Goal: Communication & Community: Answer question/provide support

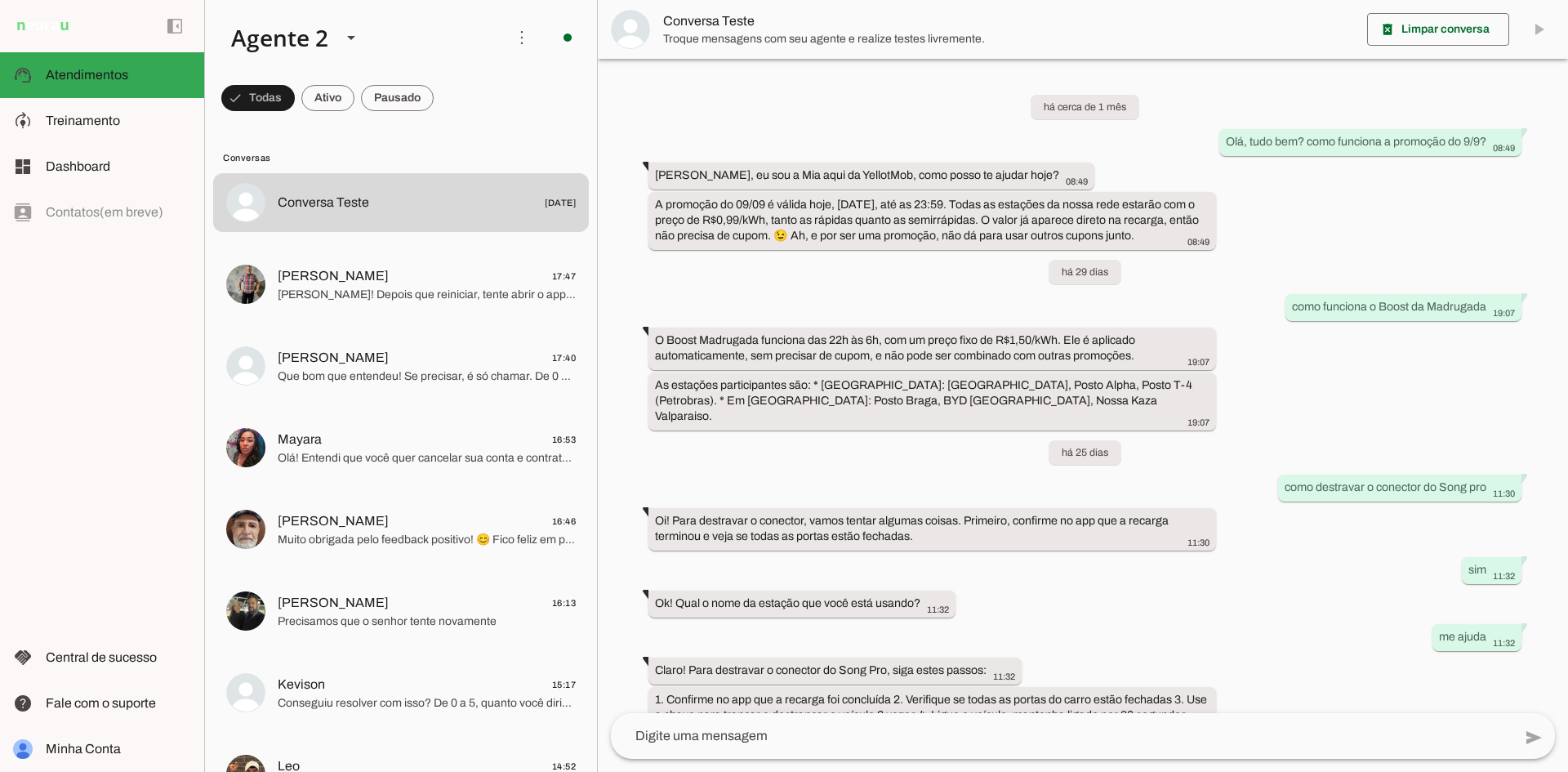
scroll to position [151, 0]
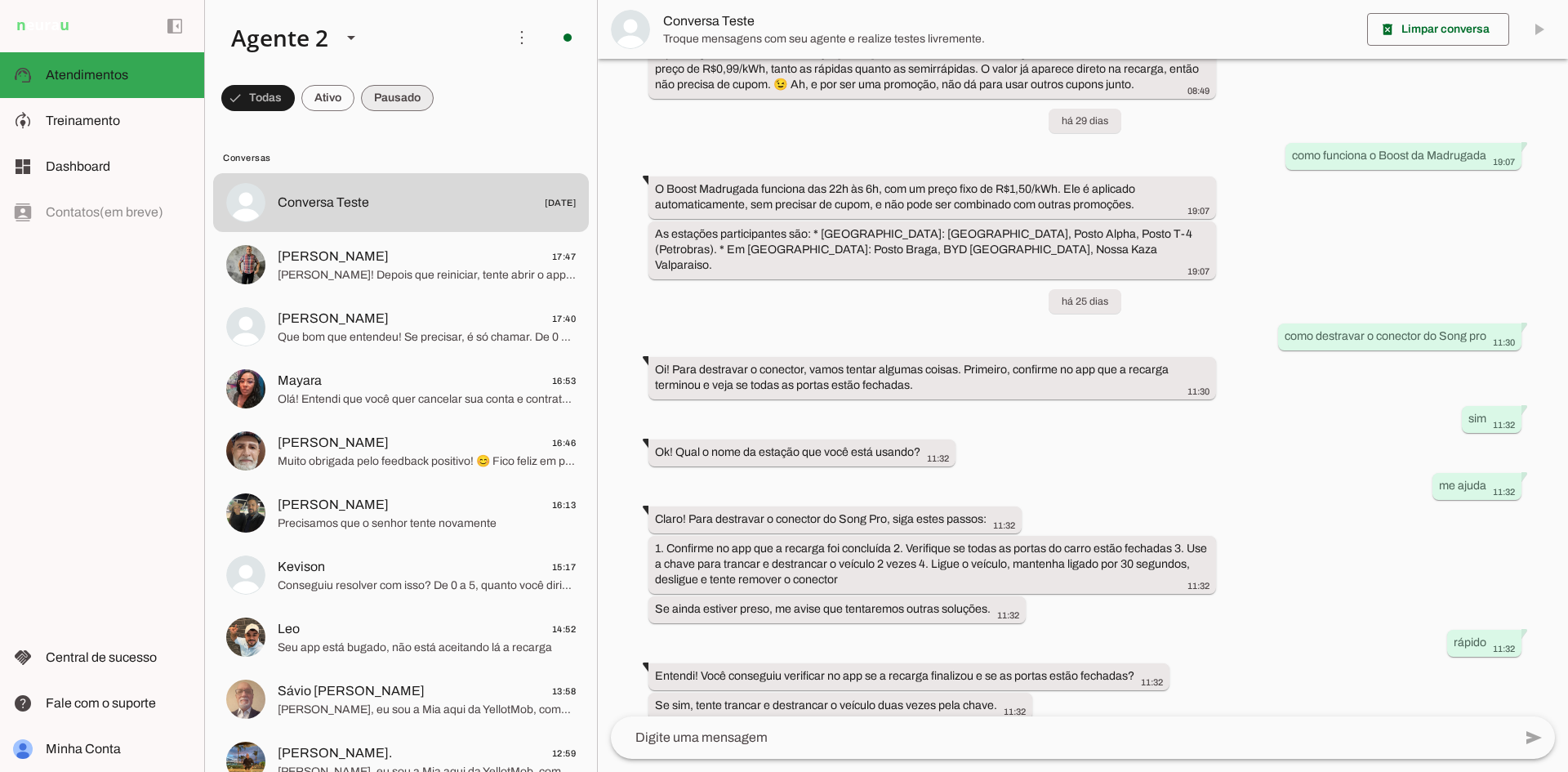
click at [393, 108] on span at bounding box center [397, 97] width 73 height 39
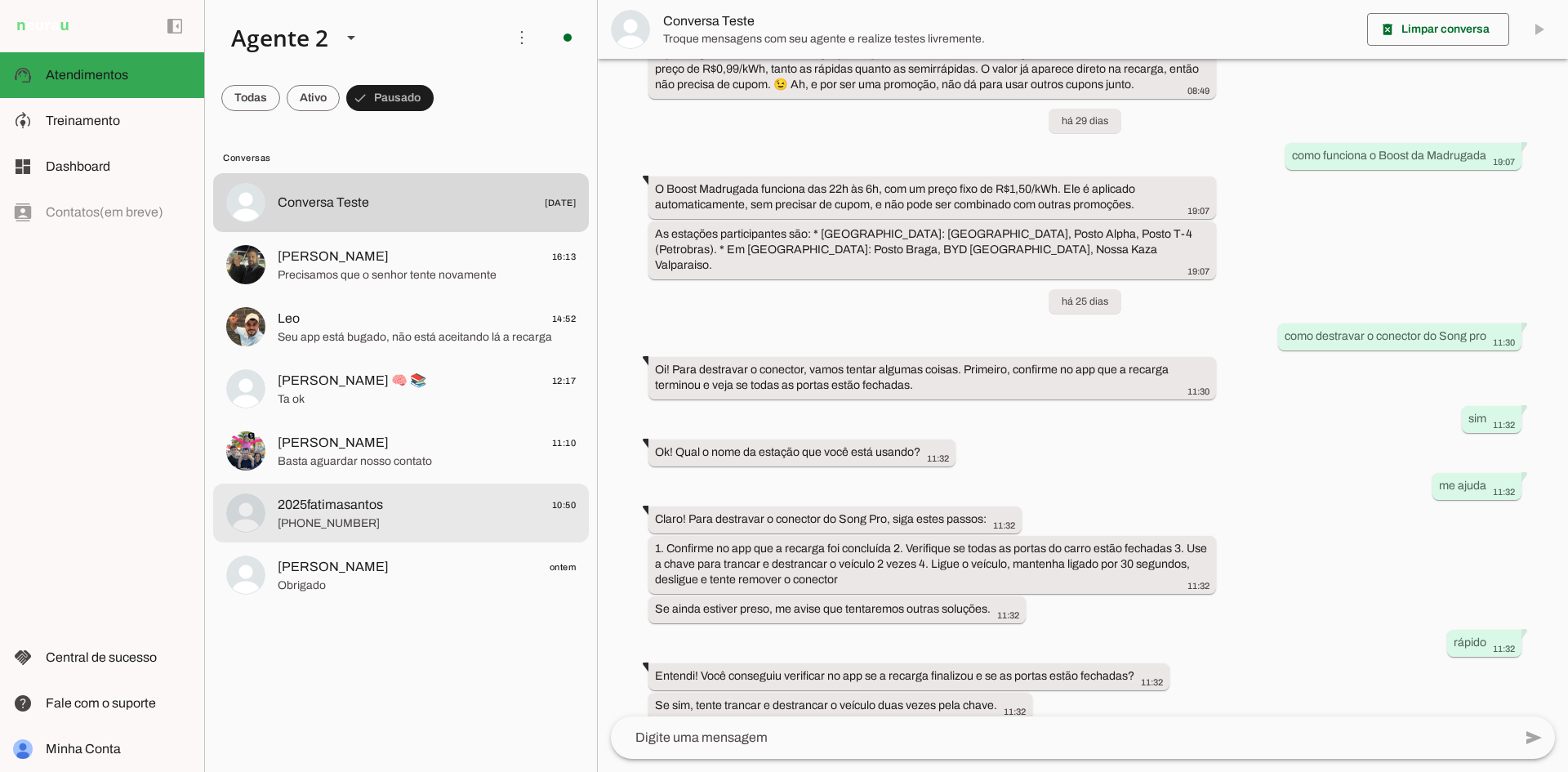
click at [371, 567] on span "[PERSON_NAME] ontem" at bounding box center [426, 566] width 298 height 20
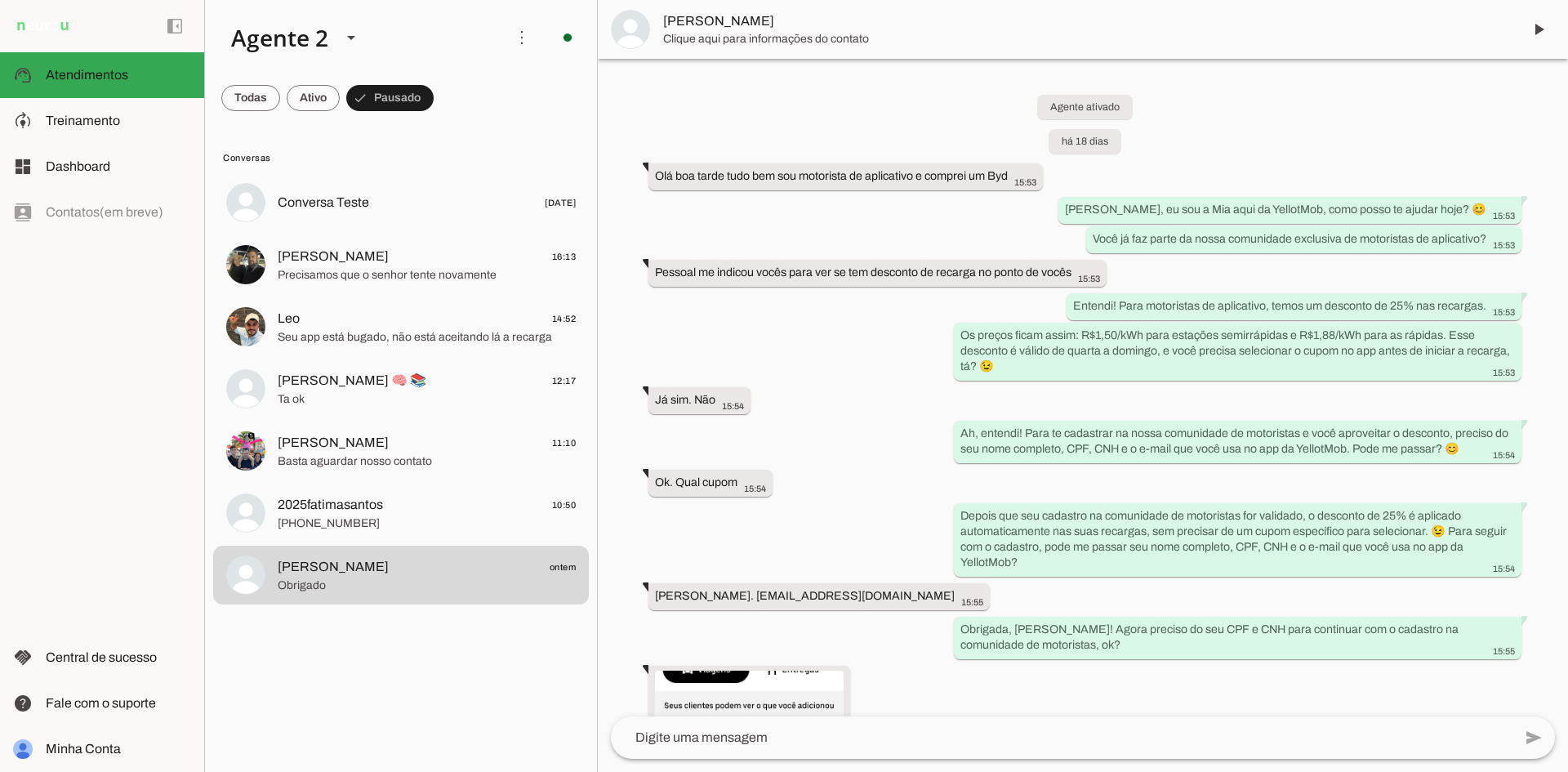
scroll to position [4434, 0]
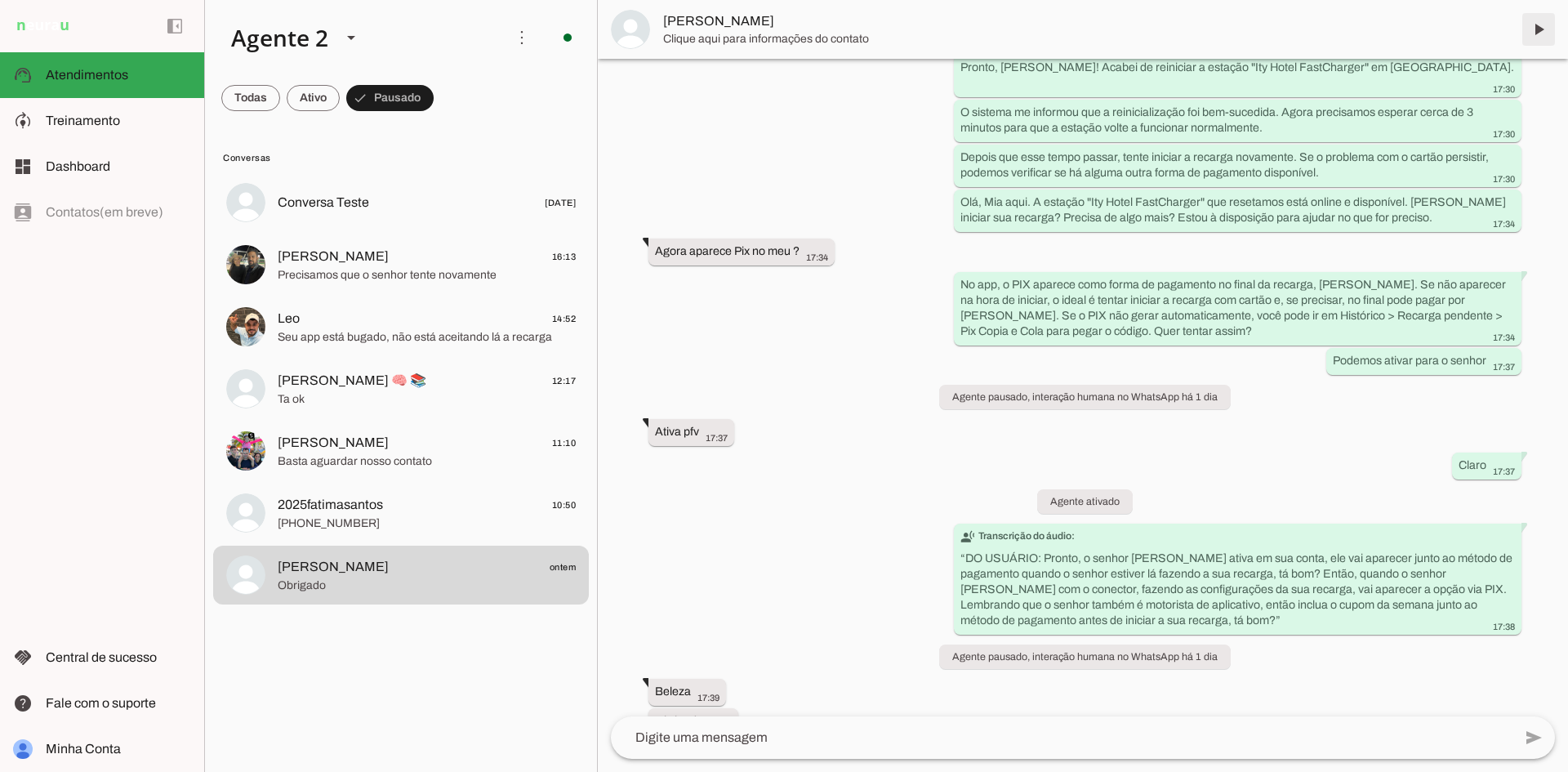
click at [1530, 35] on span at bounding box center [1539, 29] width 39 height 39
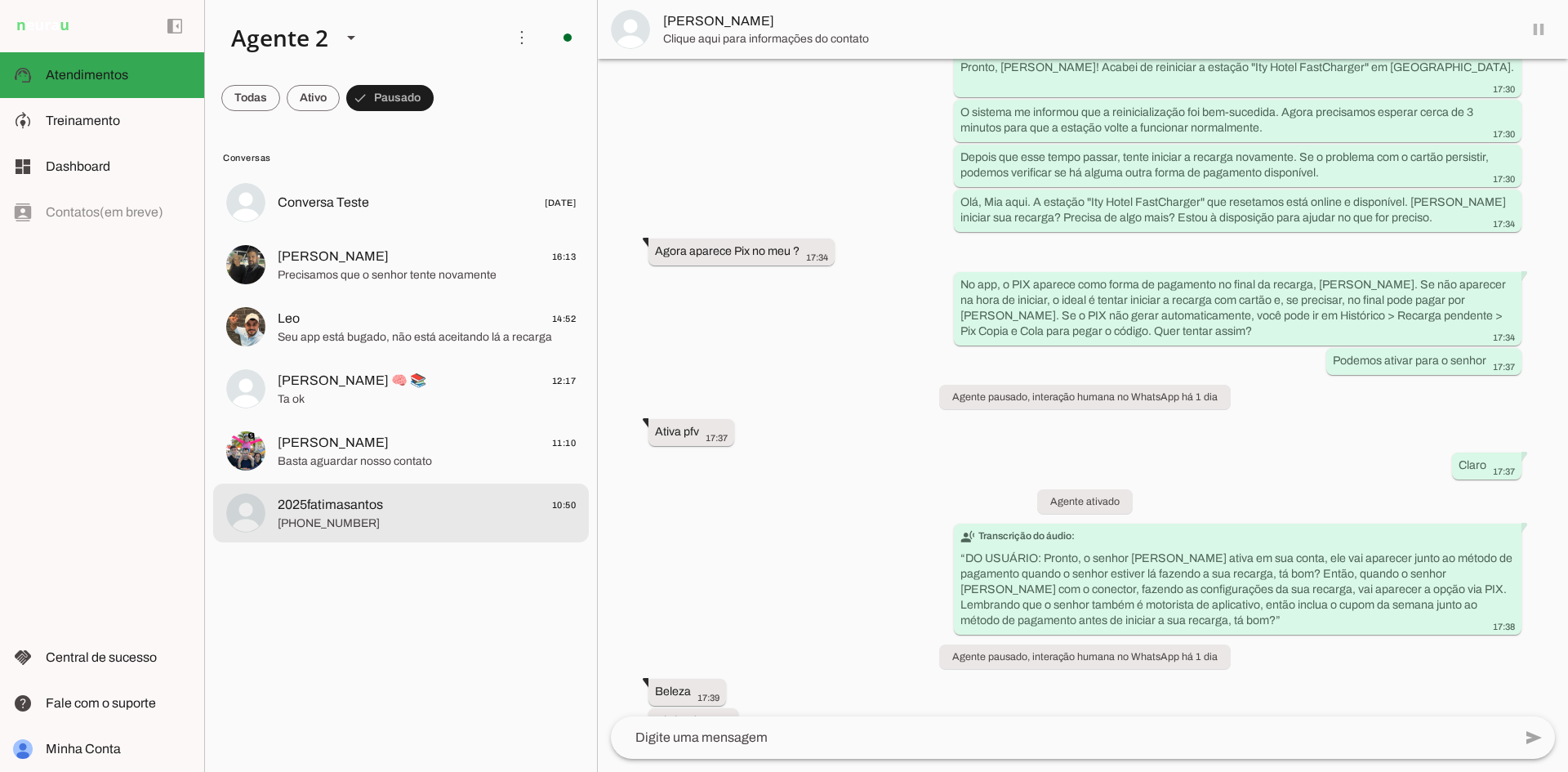
scroll to position [4473, 0]
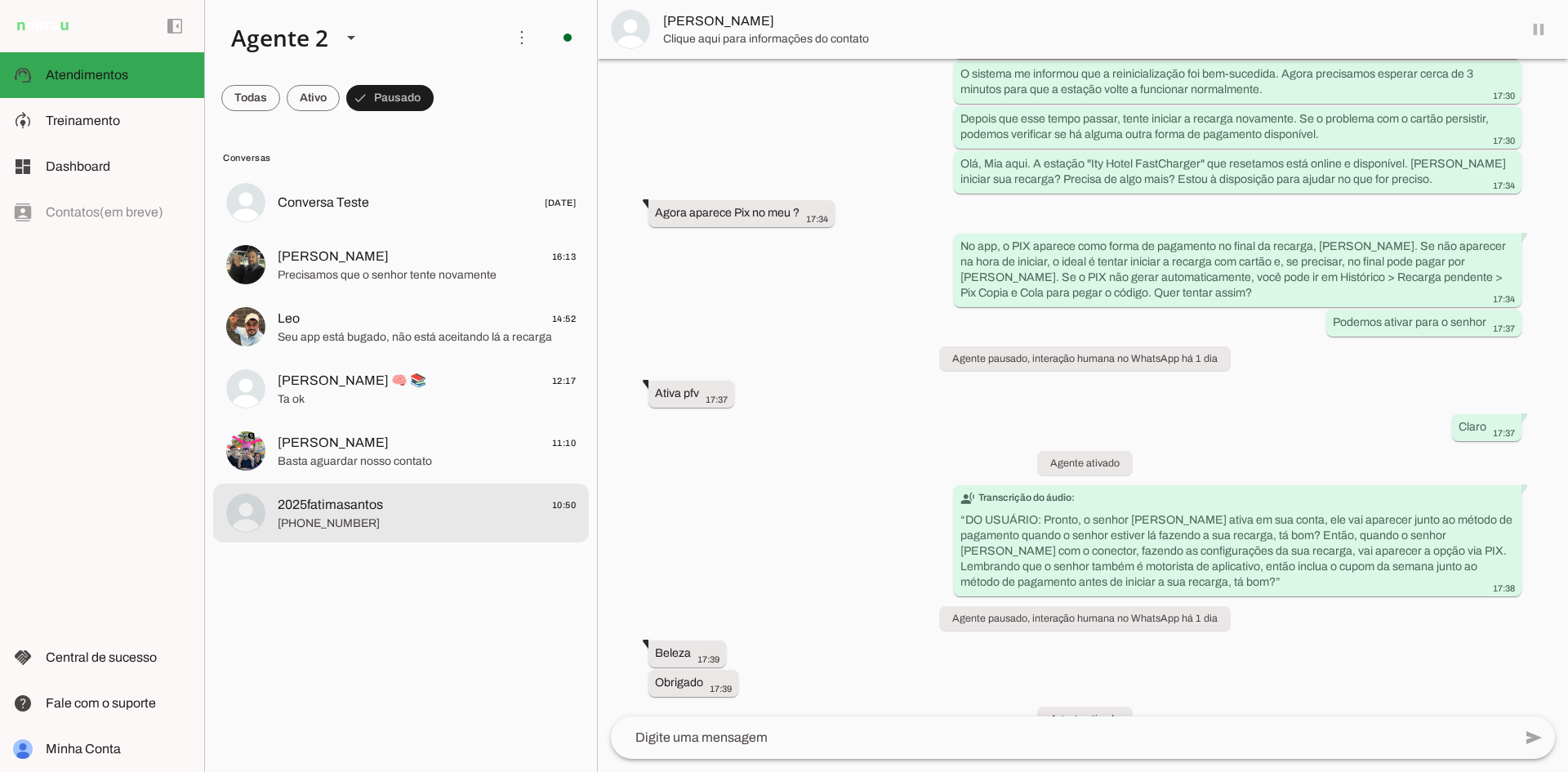
click at [408, 496] on span "2025fatimasantos 10:50" at bounding box center [426, 504] width 298 height 20
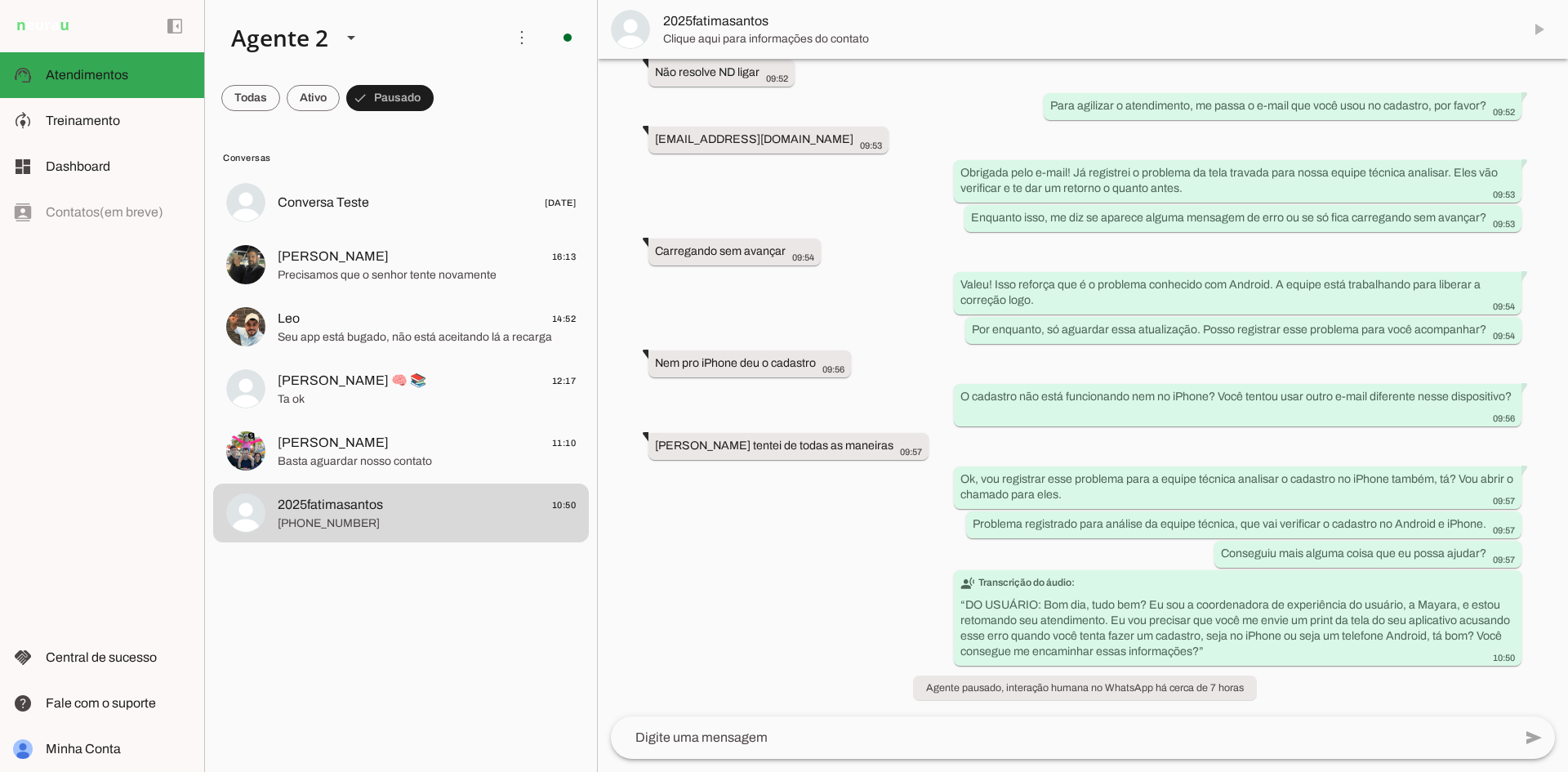
scroll to position [1299, 0]
click at [1540, 27] on span at bounding box center [1539, 29] width 39 height 39
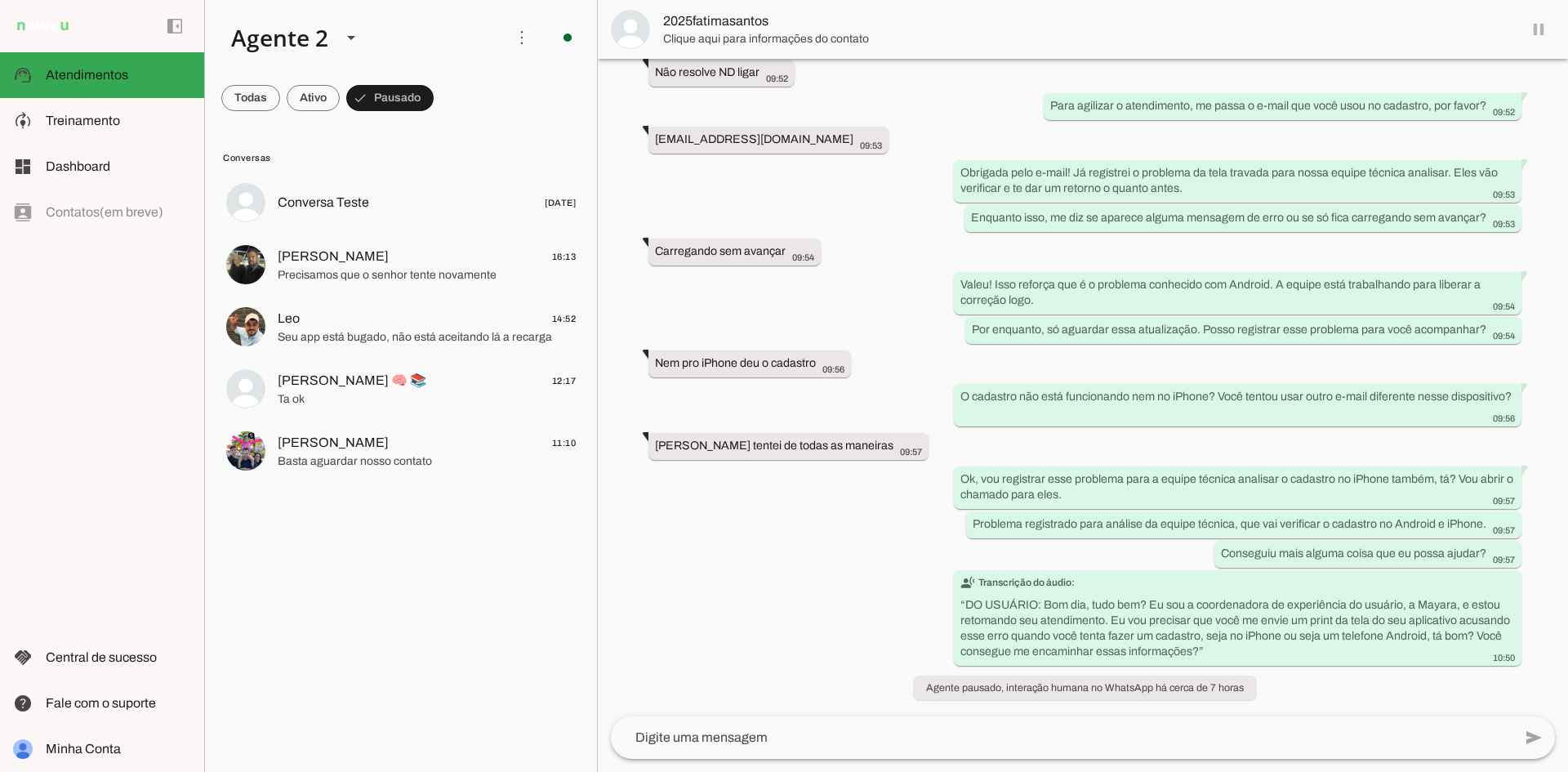
scroll to position [1333, 0]
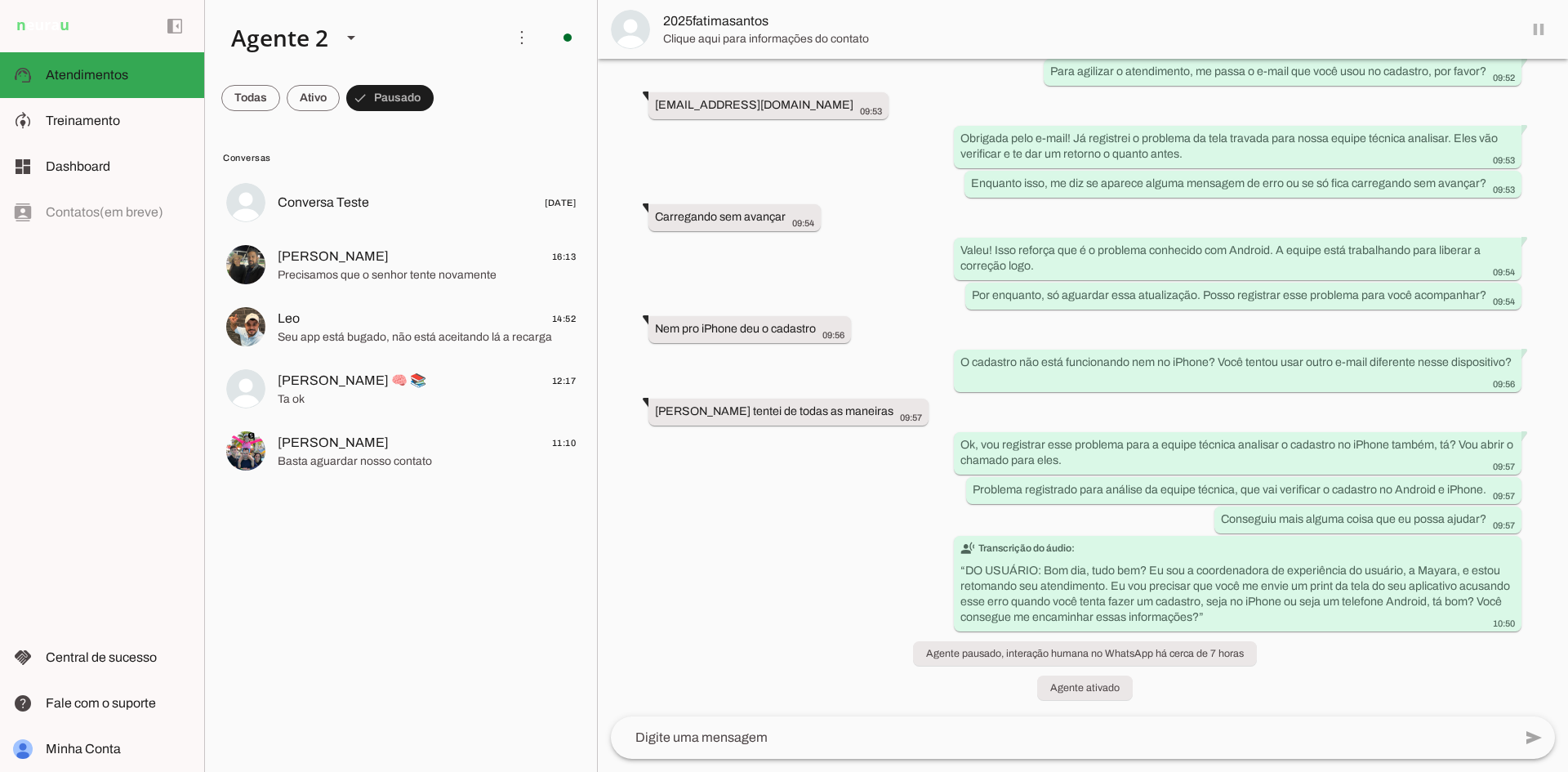
click at [464, 421] on md-item "[PERSON_NAME] 11:10 Basta aguardar nosso contato" at bounding box center [401, 450] width 376 height 58
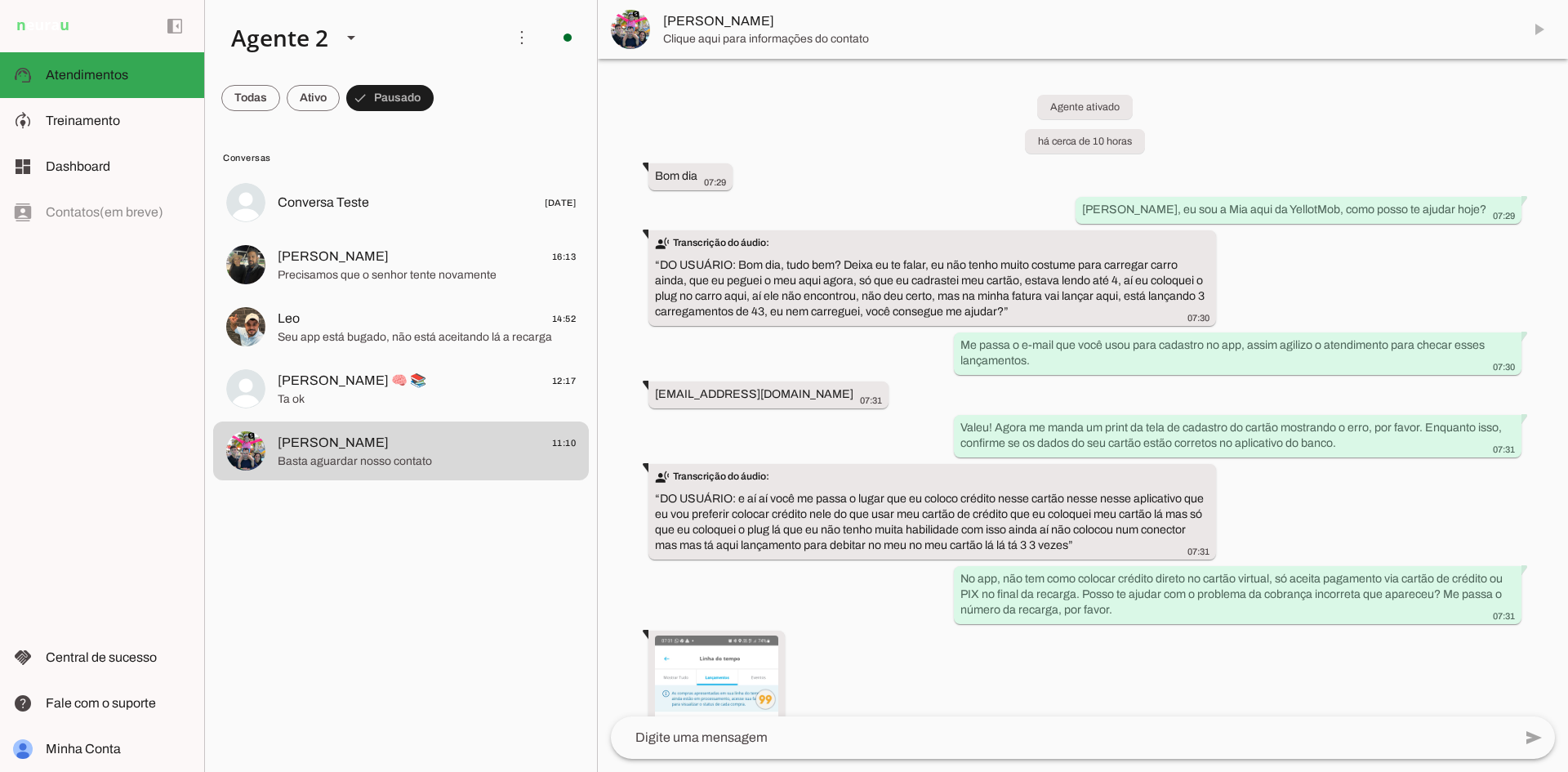
scroll to position [3812, 0]
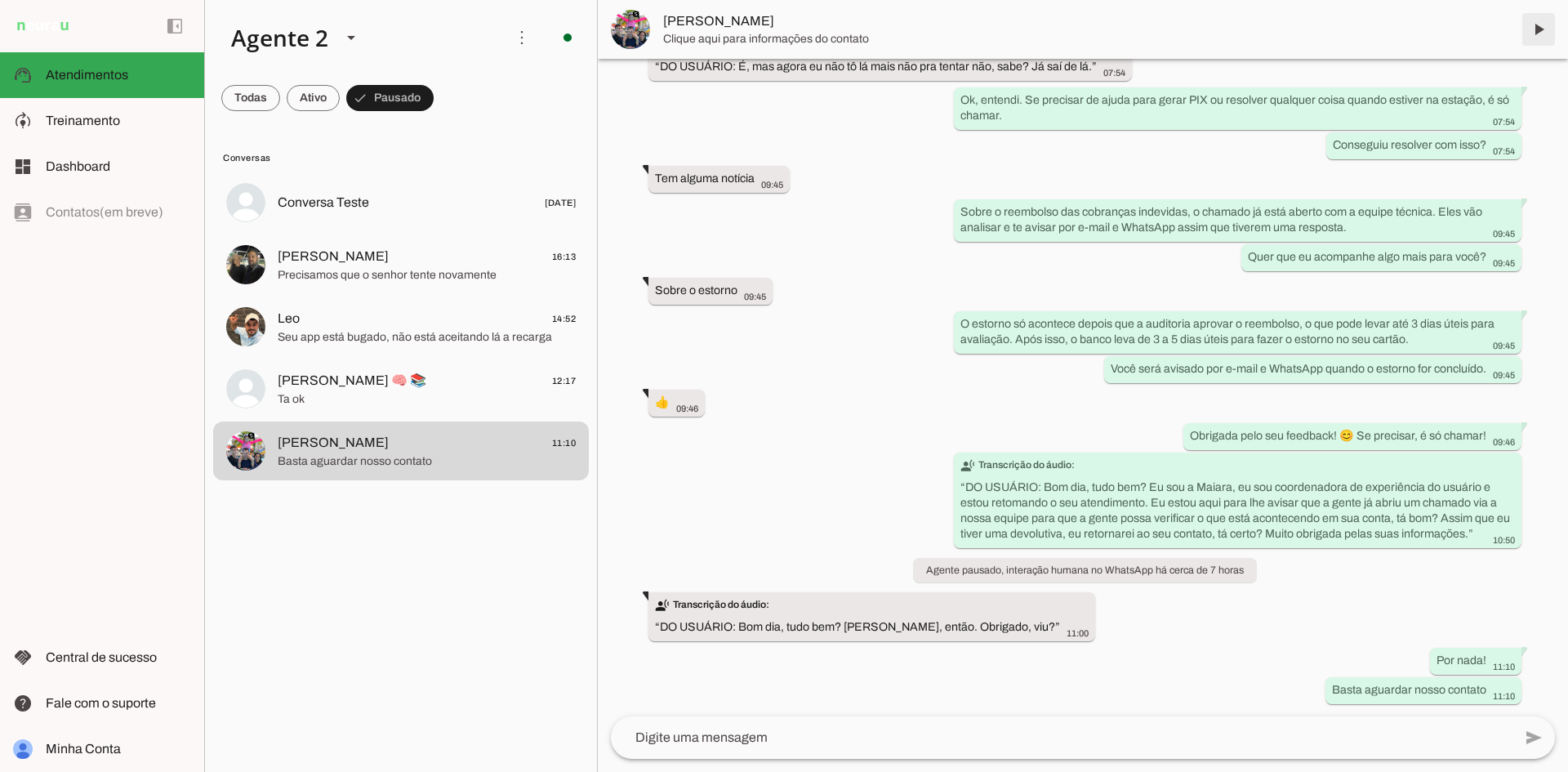
click at [1542, 26] on span at bounding box center [1539, 29] width 39 height 39
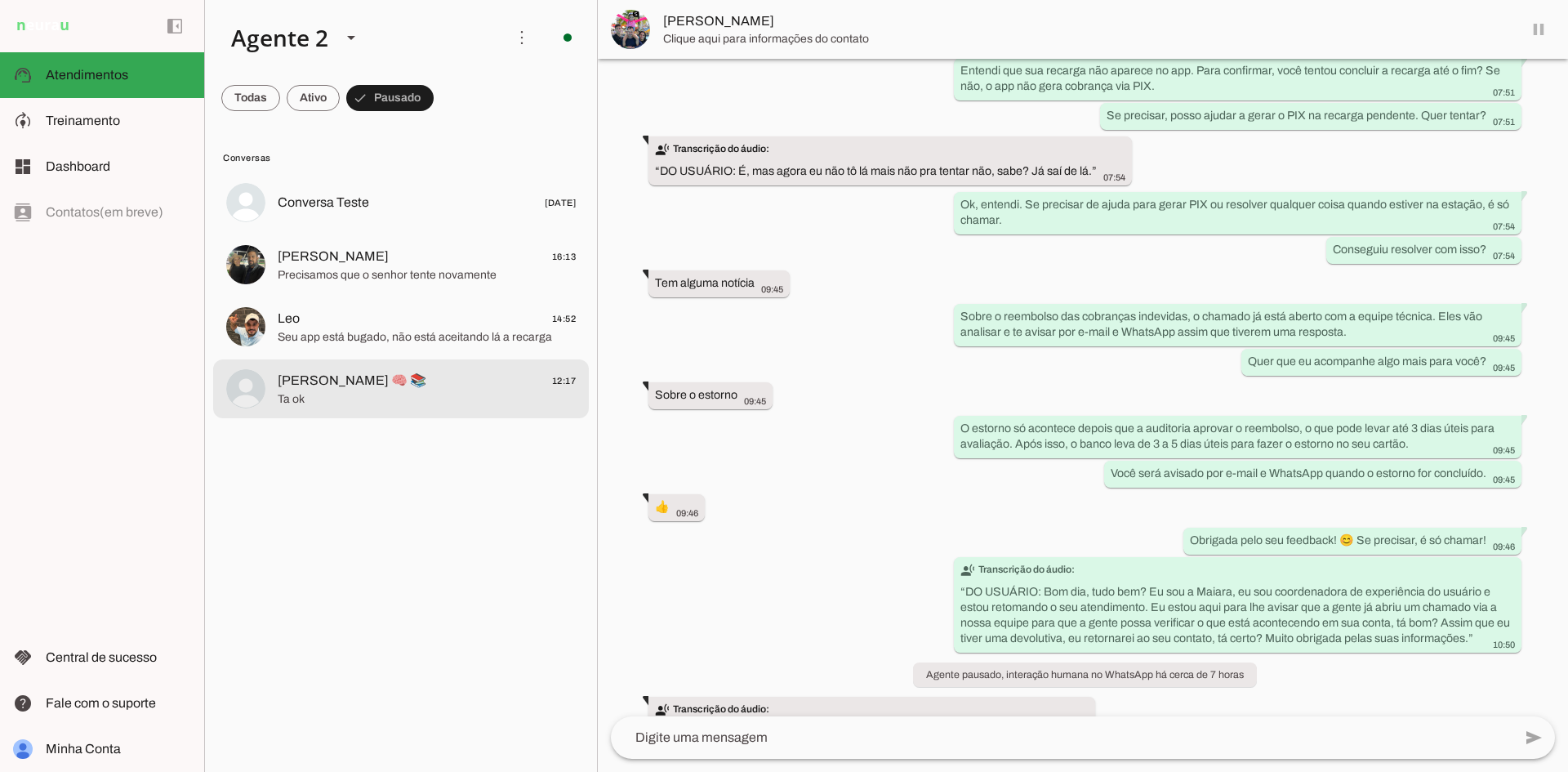
scroll to position [3731, 0]
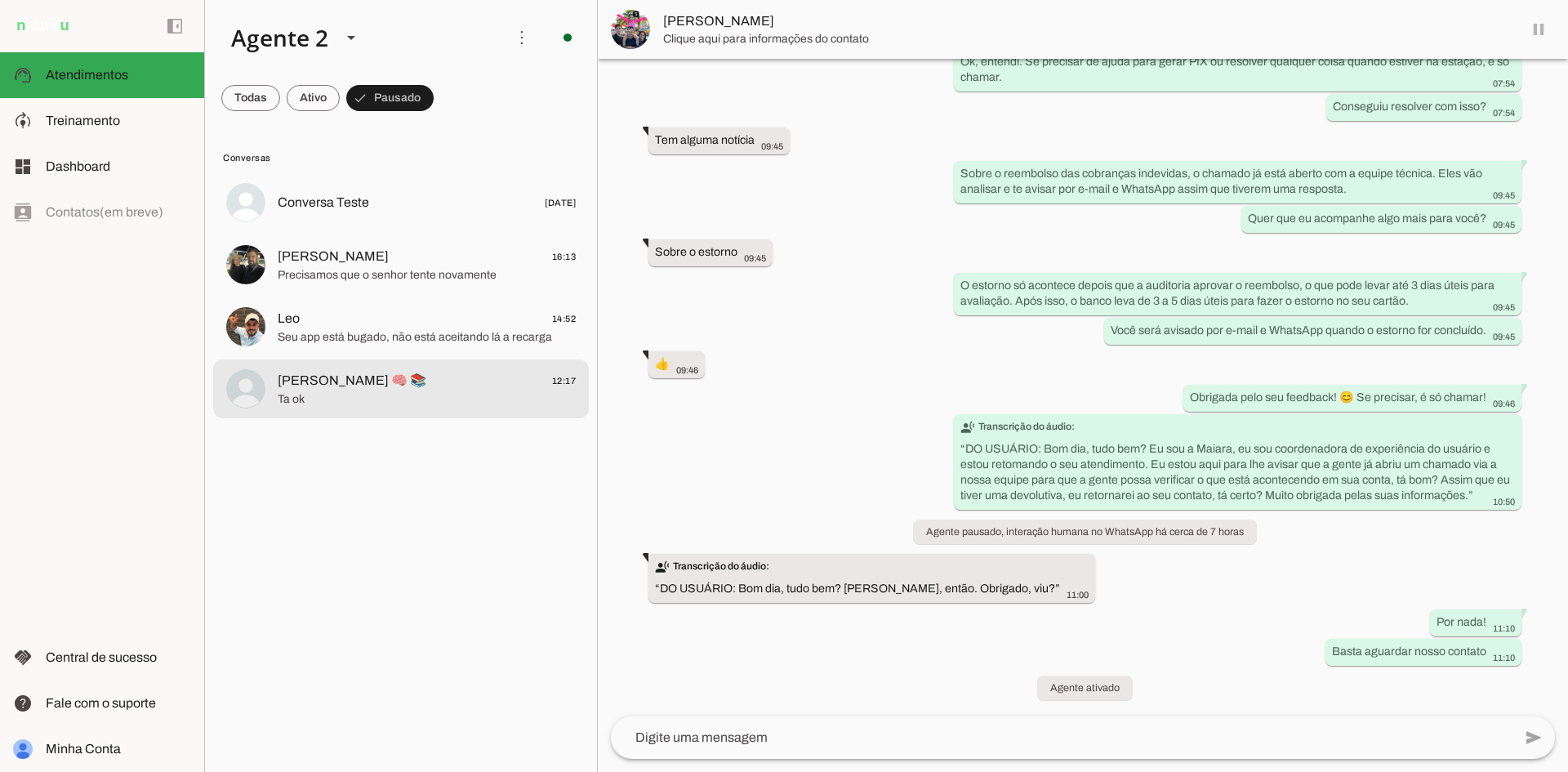
click at [495, 364] on md-item "[PERSON_NAME] 🧠 📚 12:17 Ta ok" at bounding box center [401, 388] width 376 height 58
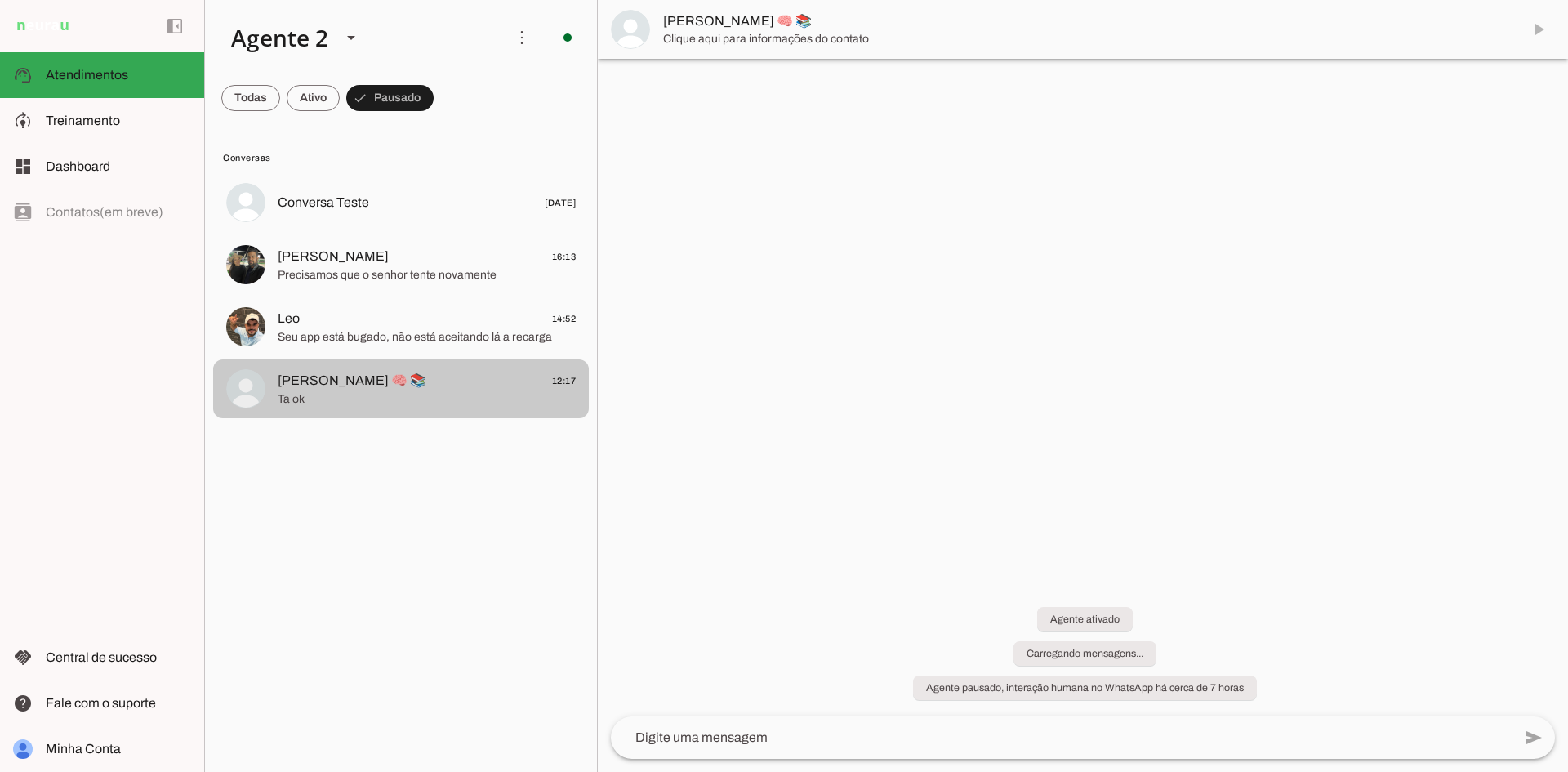
scroll to position [792, 0]
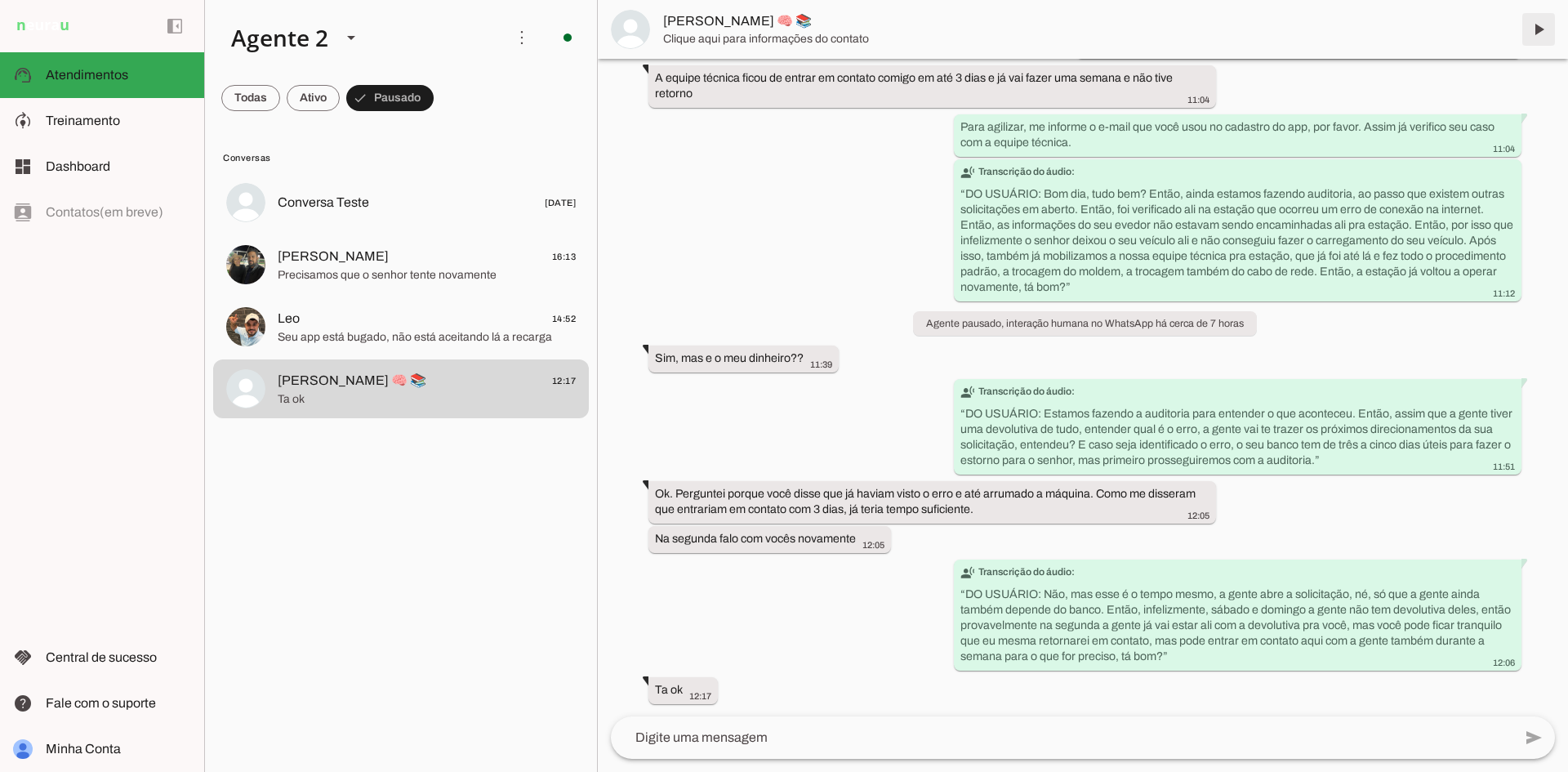
click at [1541, 32] on span at bounding box center [1539, 29] width 39 height 39
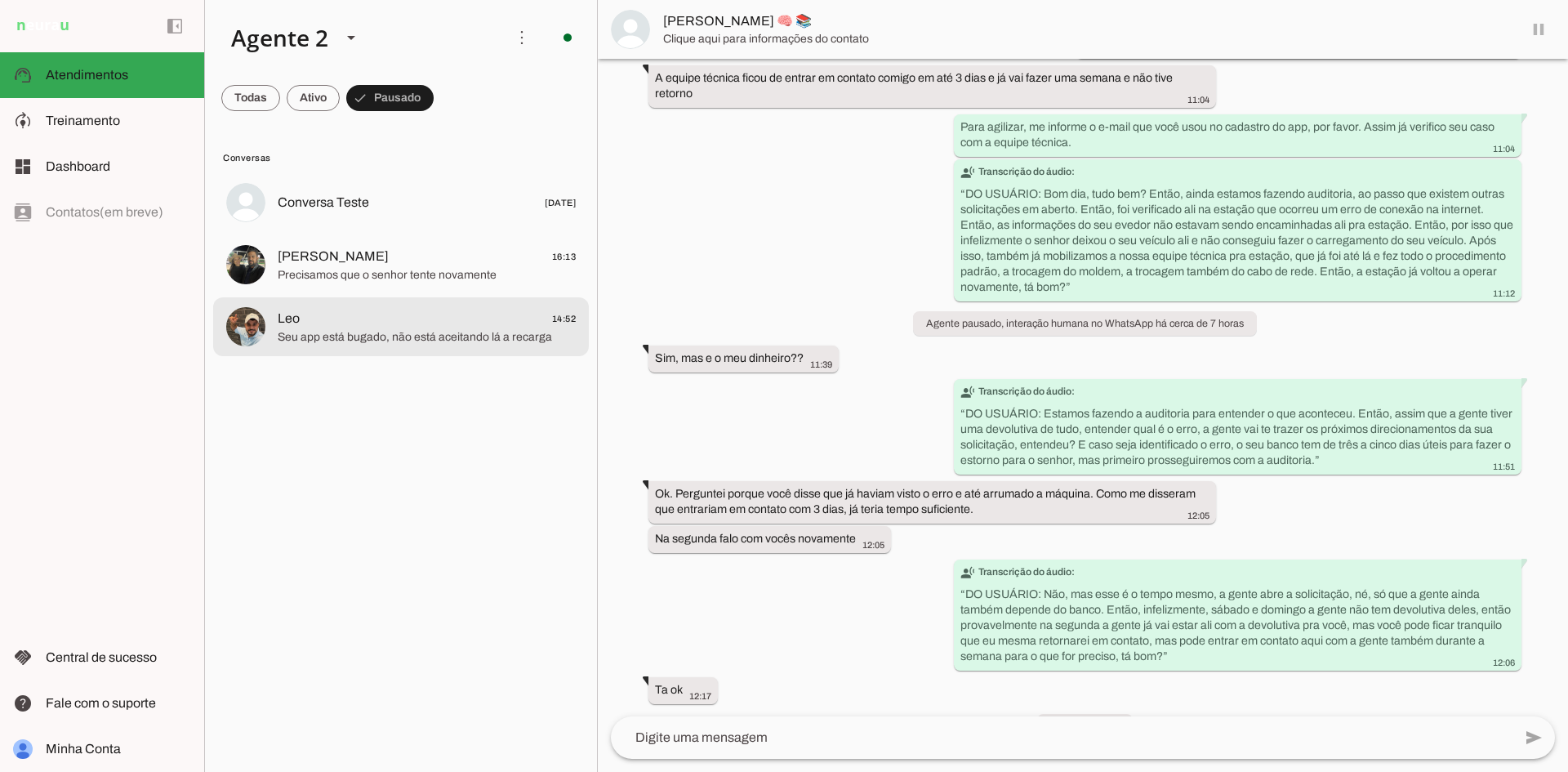
scroll to position [830, 0]
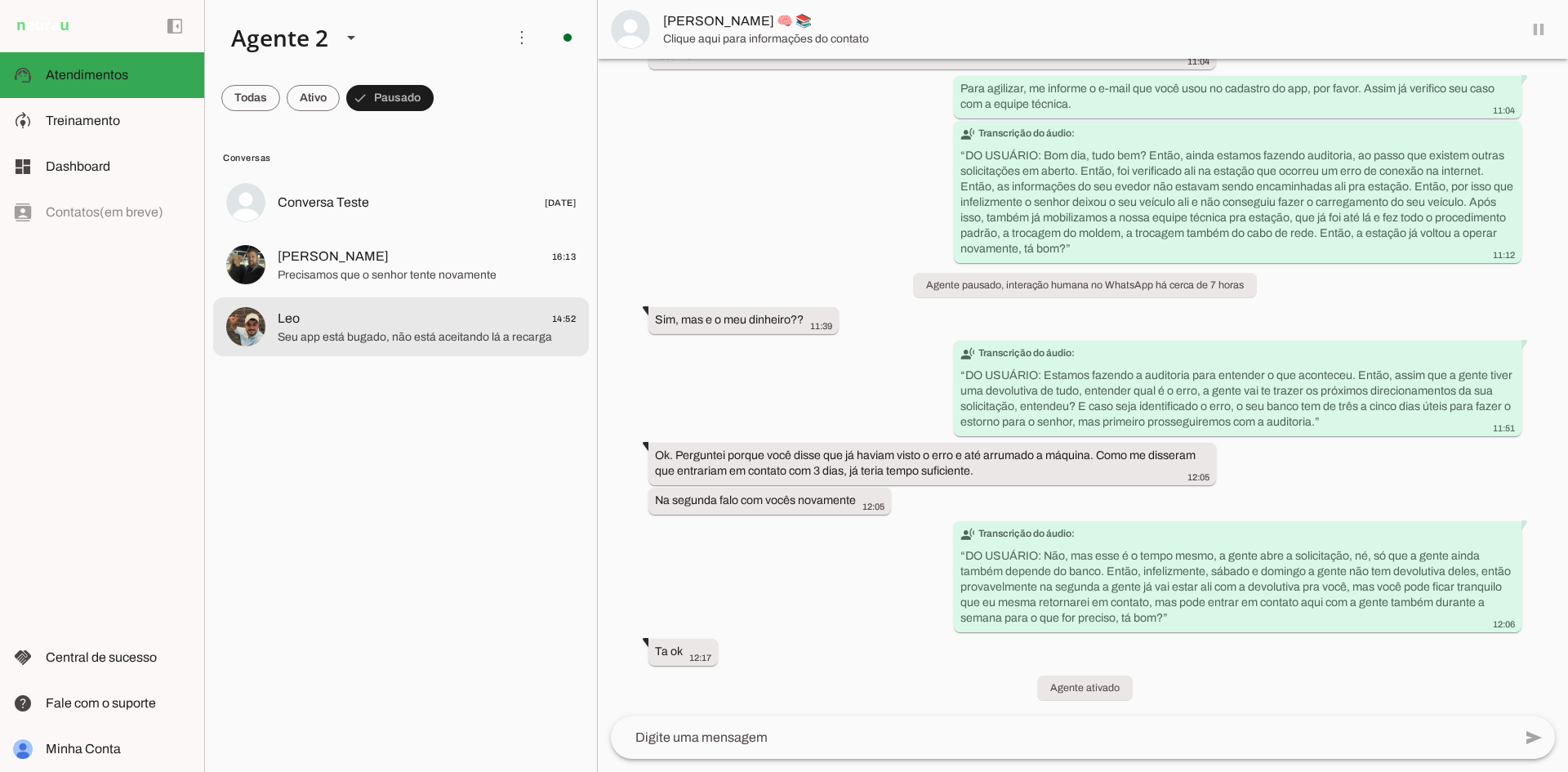
click at [488, 324] on span "Leo 14:52" at bounding box center [426, 318] width 298 height 20
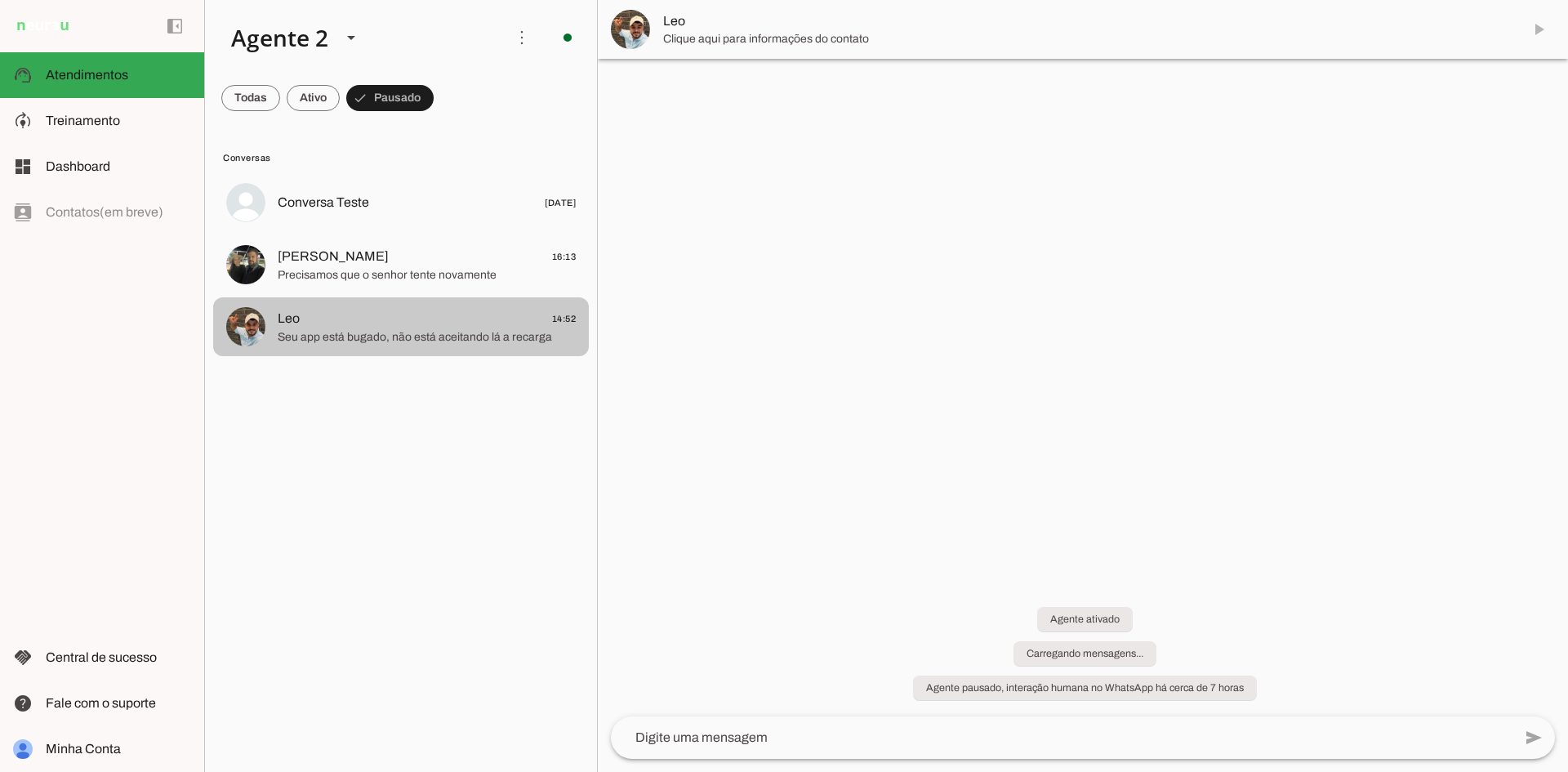
scroll to position [994, 0]
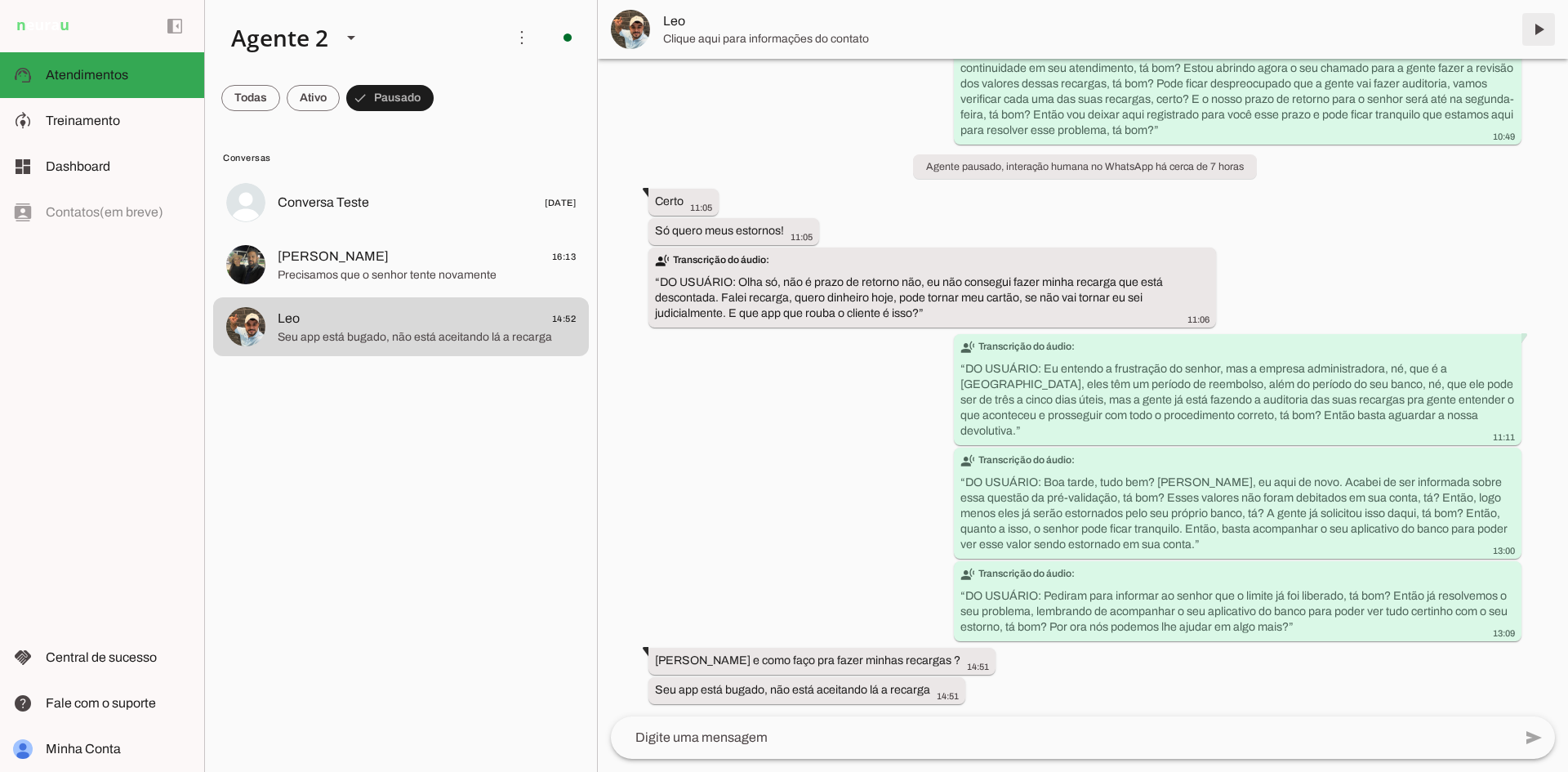
click at [1534, 30] on span at bounding box center [1539, 29] width 39 height 39
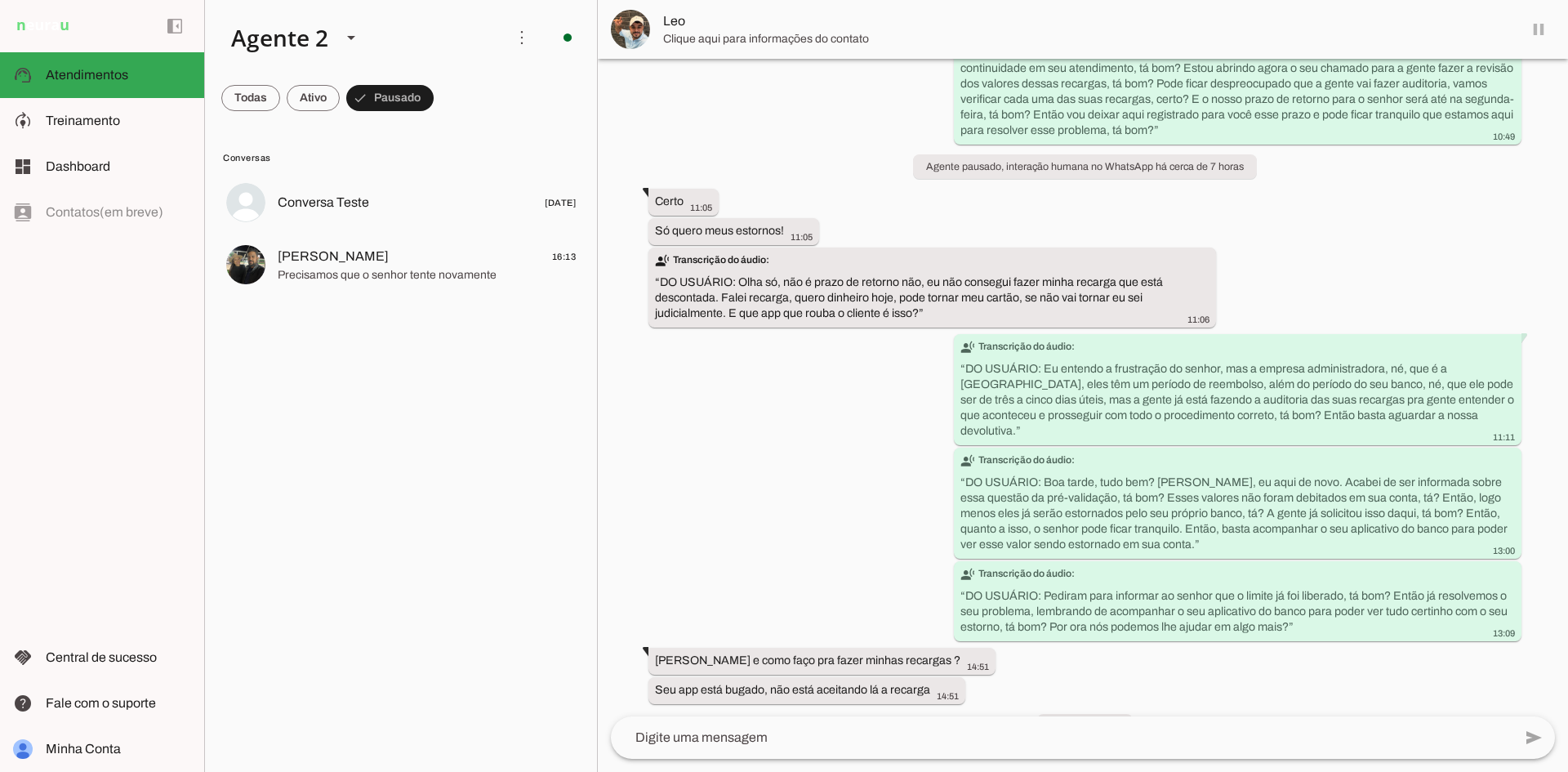
scroll to position [1032, 0]
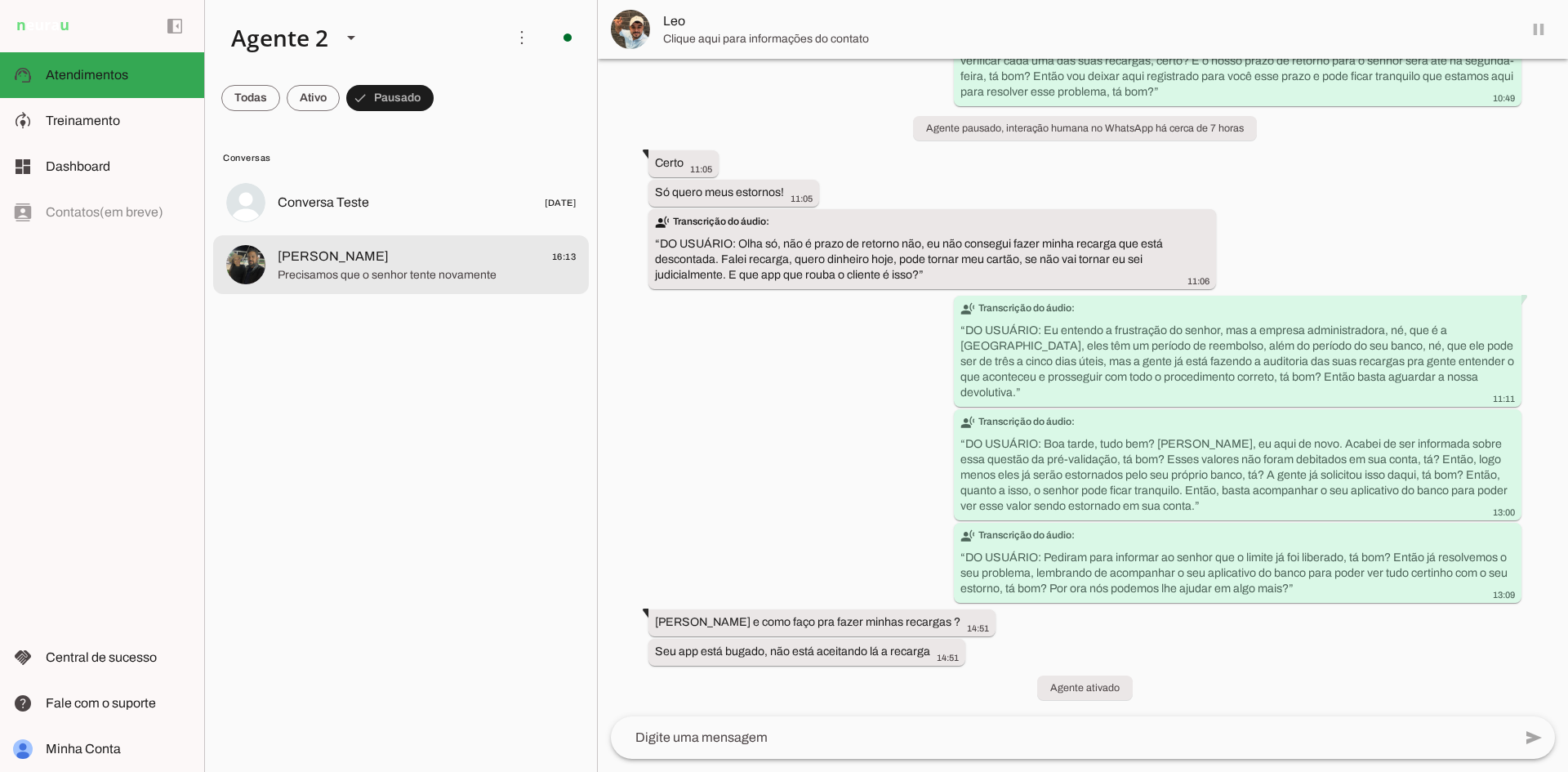
click at [391, 264] on span "[PERSON_NAME] 16:13" at bounding box center [426, 256] width 298 height 20
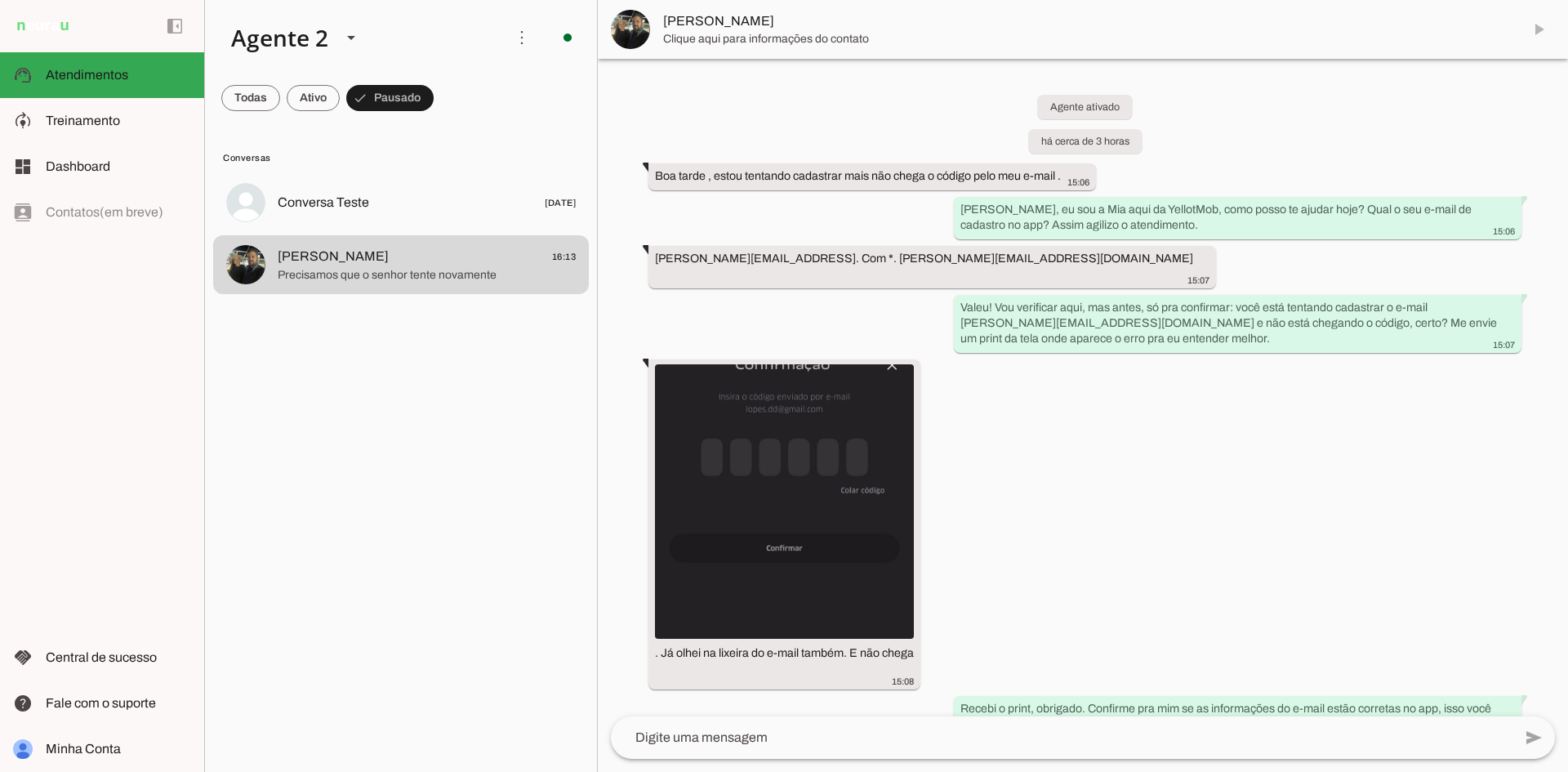
scroll to position [1382, 0]
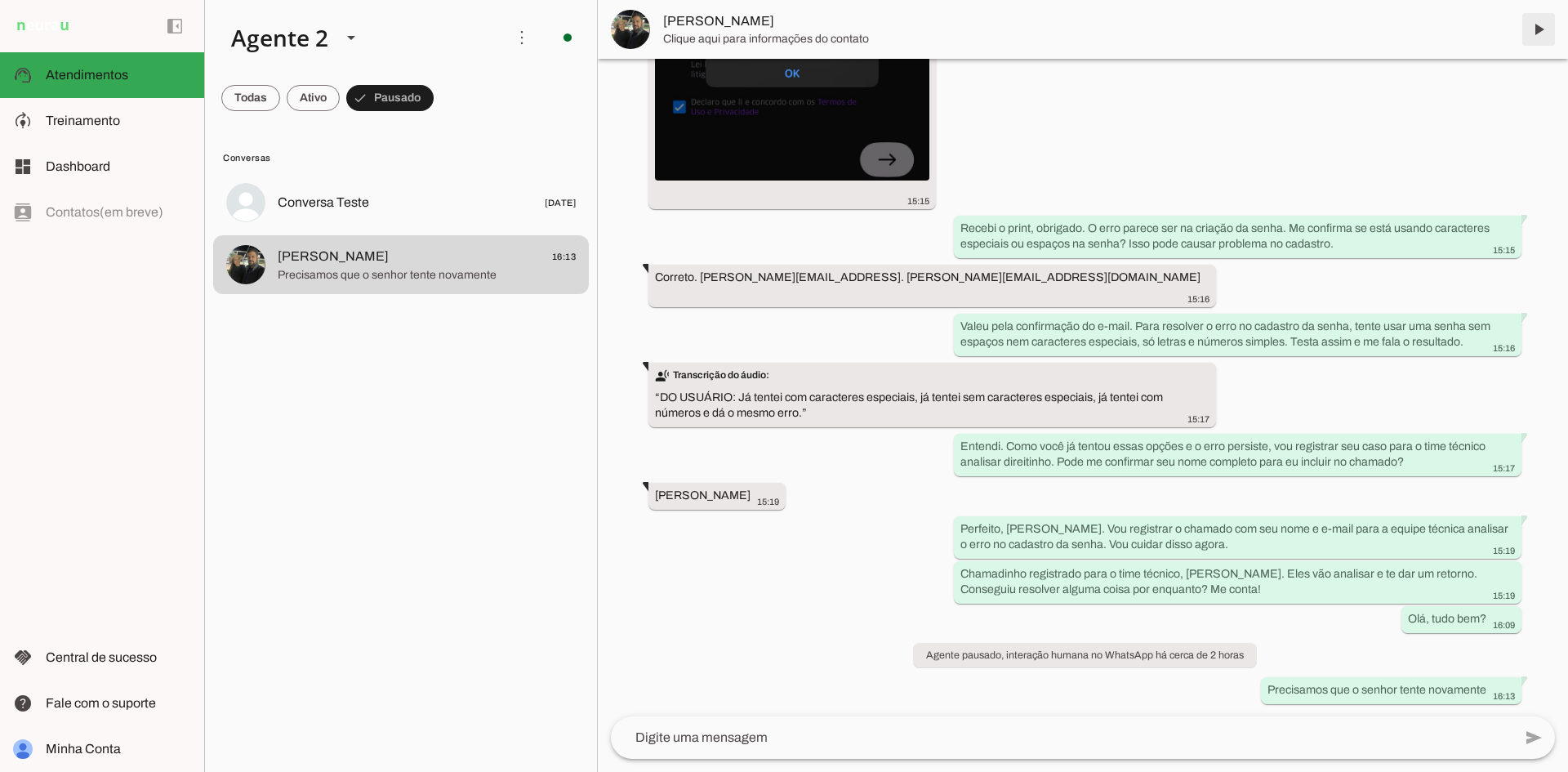
click at [1533, 29] on span at bounding box center [1539, 29] width 39 height 39
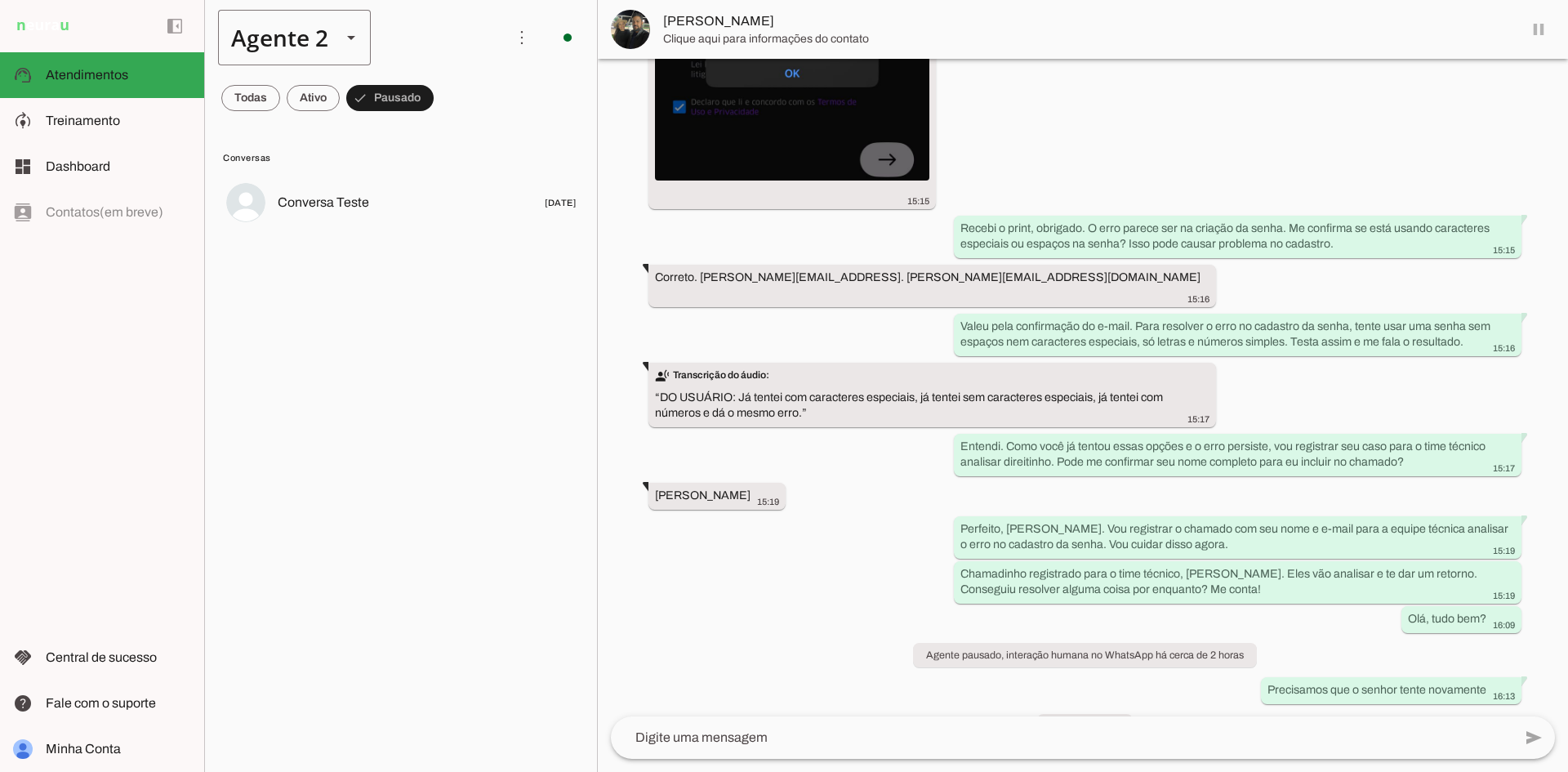
scroll to position [1420, 0]
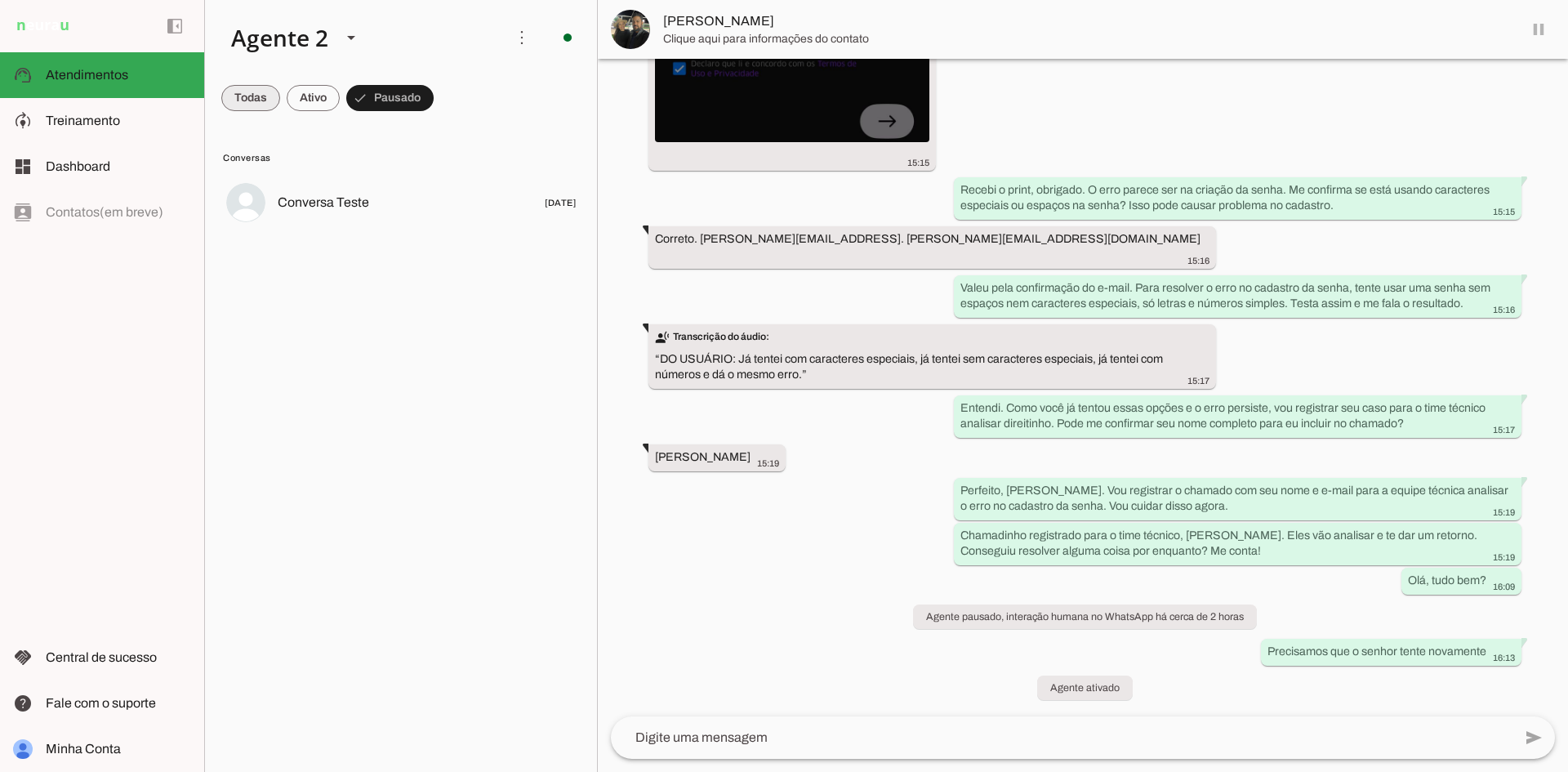
click at [229, 90] on span at bounding box center [251, 97] width 59 height 39
